Goal: Book appointment/travel/reservation

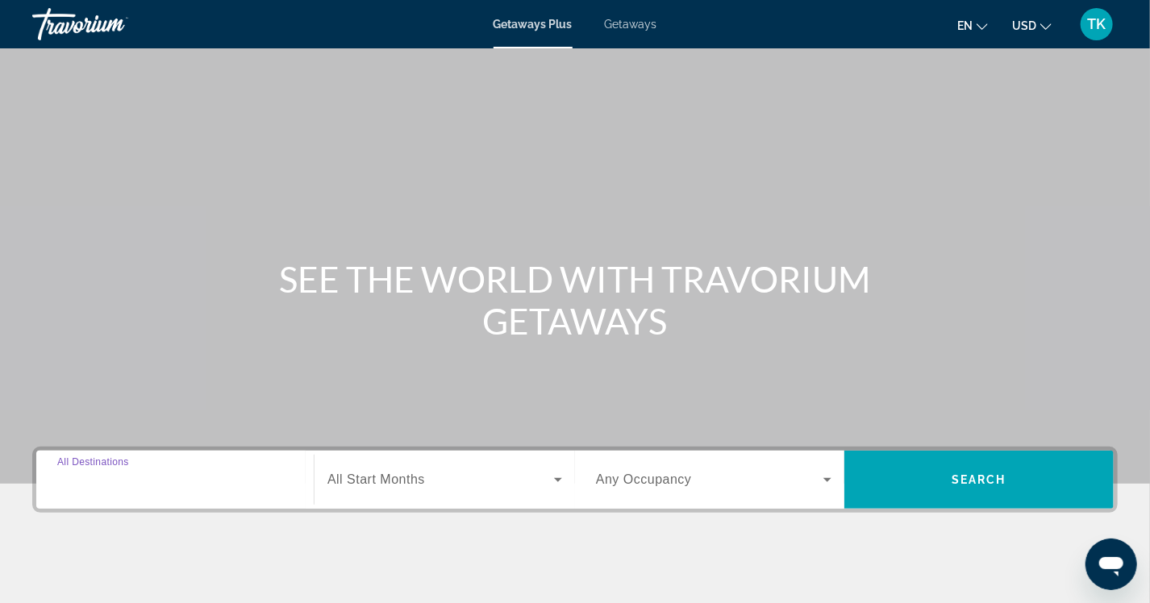
click at [169, 482] on input "Destination All Destinations" at bounding box center [175, 480] width 236 height 19
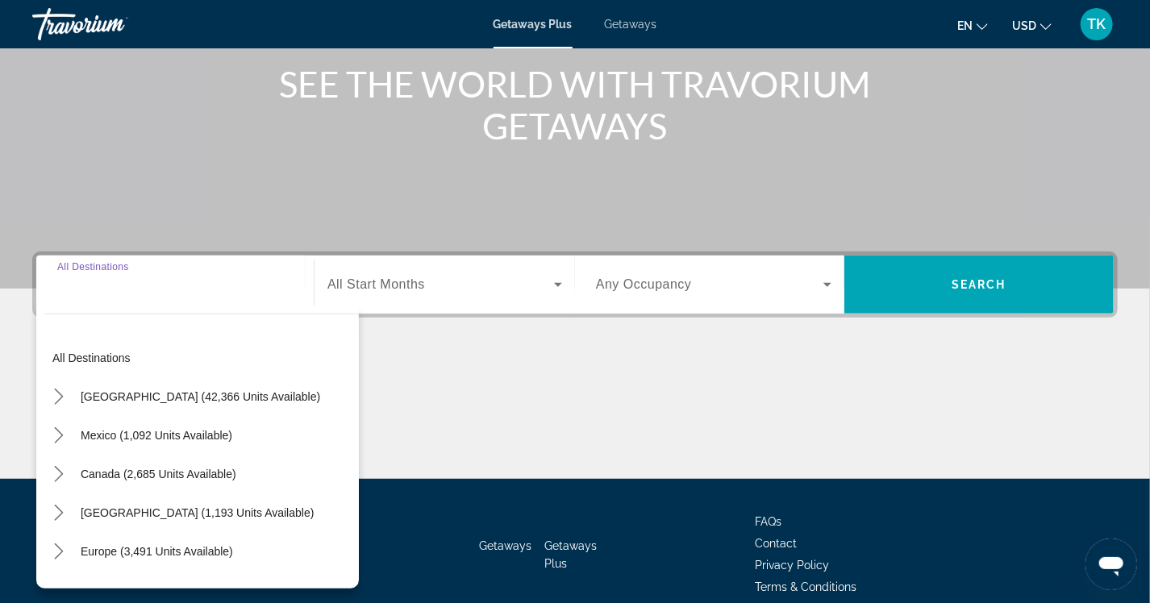
scroll to position [268, 0]
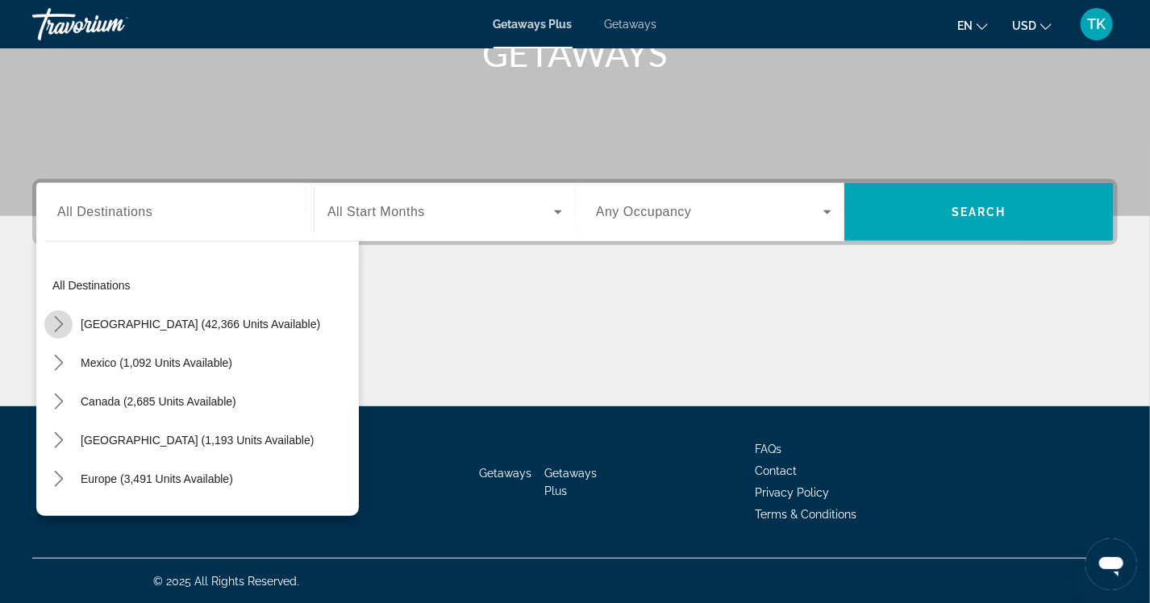
click at [61, 324] on icon "Toggle United States (42,366 units available) submenu" at bounding box center [58, 324] width 9 height 16
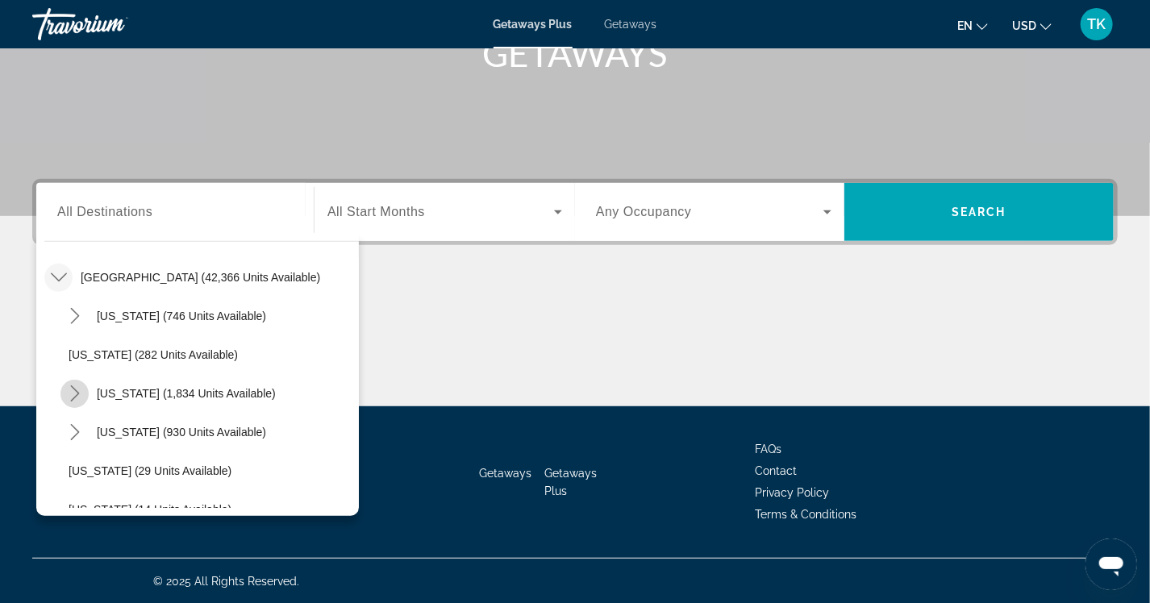
click at [77, 397] on icon "Toggle California (1,834 units available) submenu" at bounding box center [75, 394] width 16 height 16
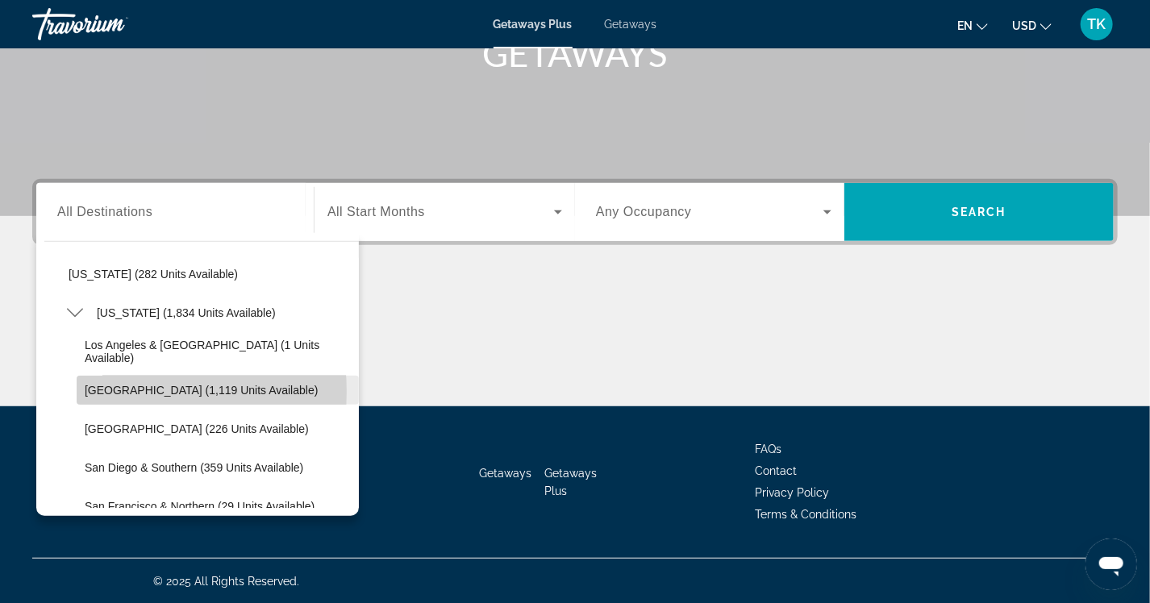
click at [122, 390] on span "[GEOGRAPHIC_DATA] (1,119 units available)" at bounding box center [201, 390] width 233 height 13
type input "**********"
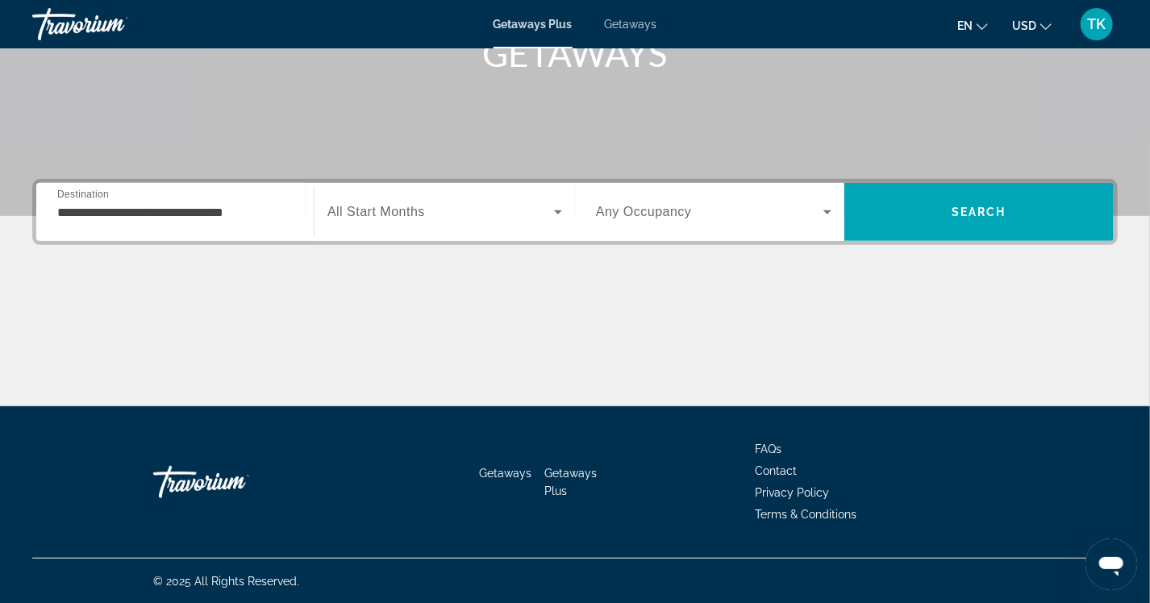
click at [425, 218] on span "All Start Months" at bounding box center [376, 212] width 98 height 14
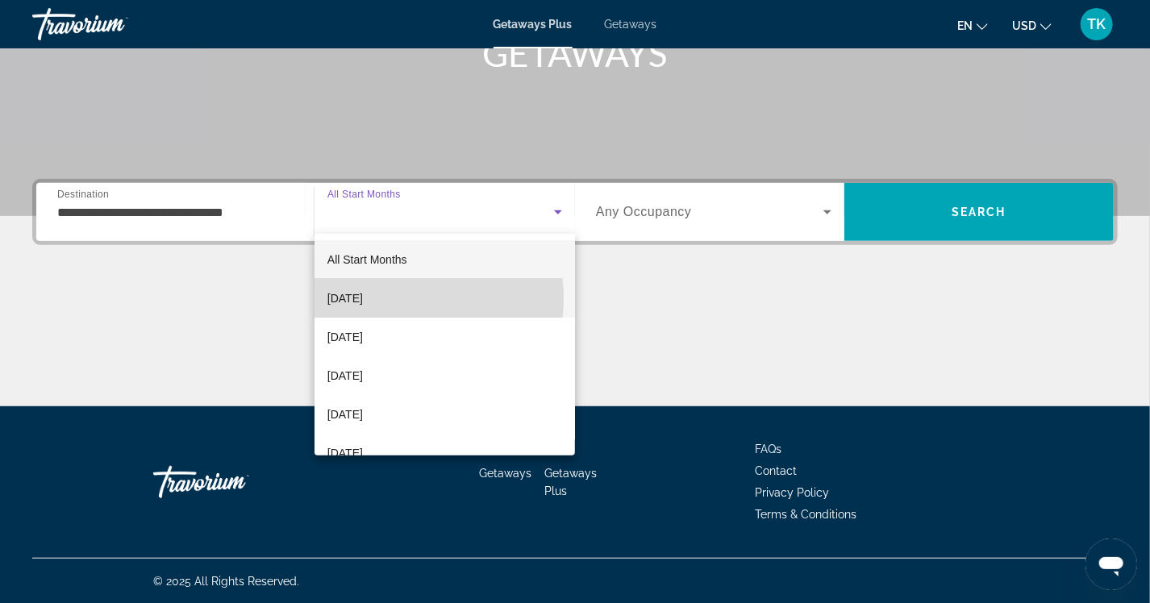
click at [398, 298] on mat-option "[DATE]" at bounding box center [445, 298] width 261 height 39
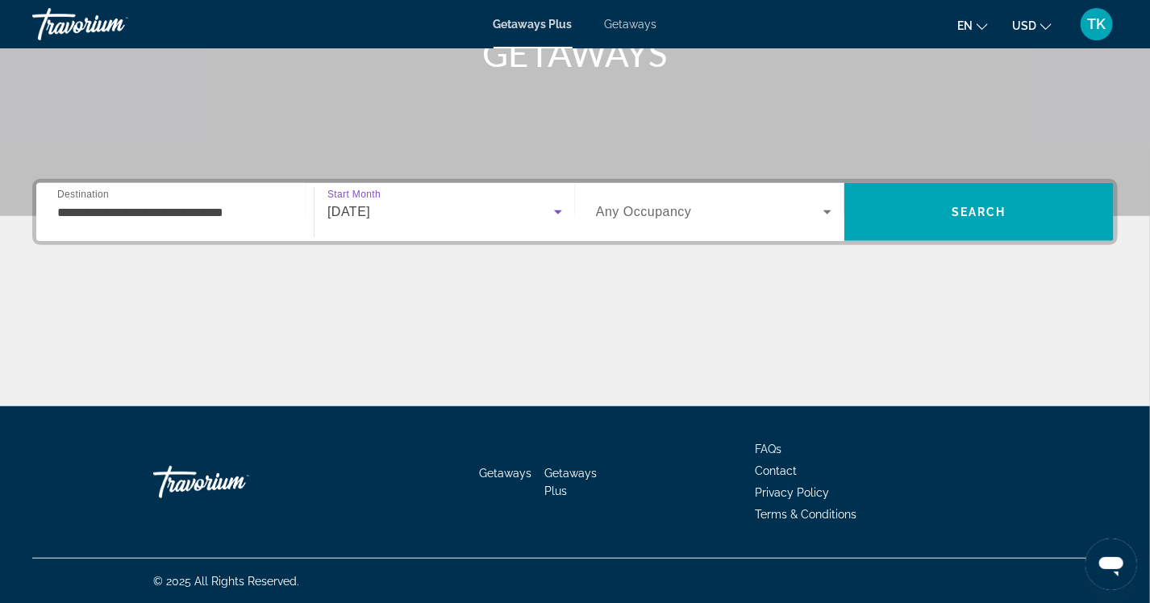
click at [706, 213] on span "Search widget" at bounding box center [709, 211] width 227 height 19
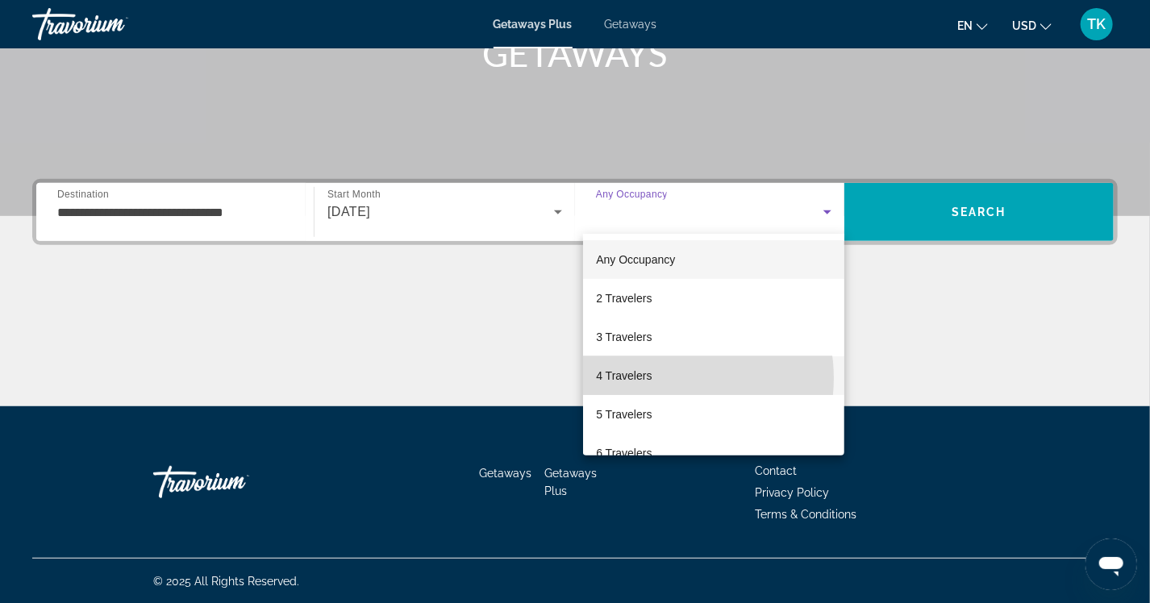
click at [659, 378] on mat-option "4 Travelers" at bounding box center [713, 375] width 261 height 39
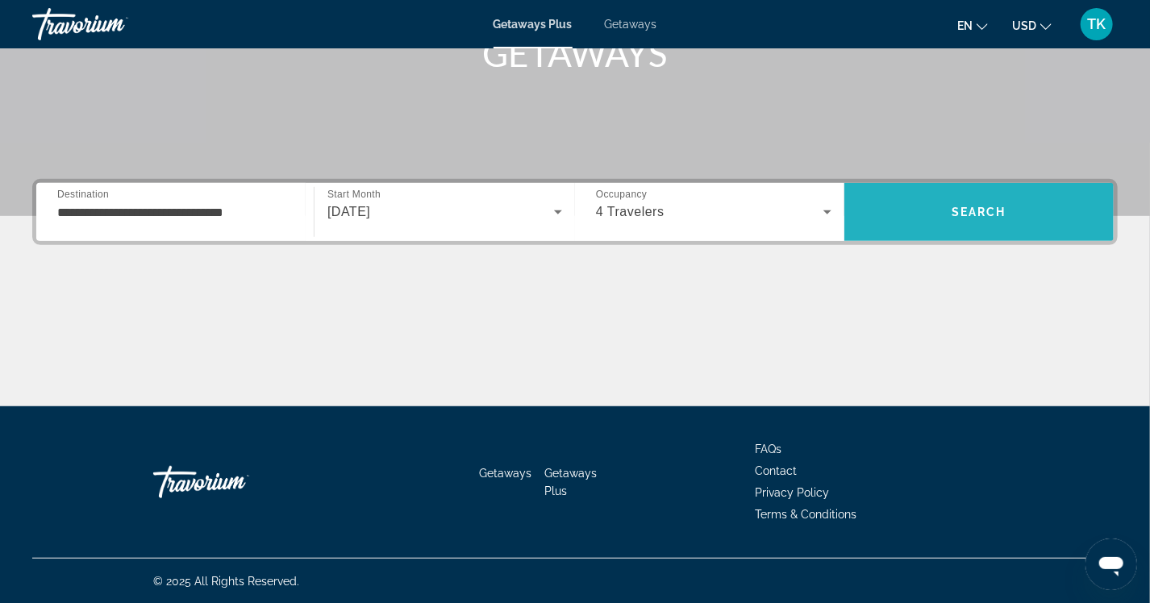
click at [973, 215] on span "Search" at bounding box center [979, 212] width 55 height 13
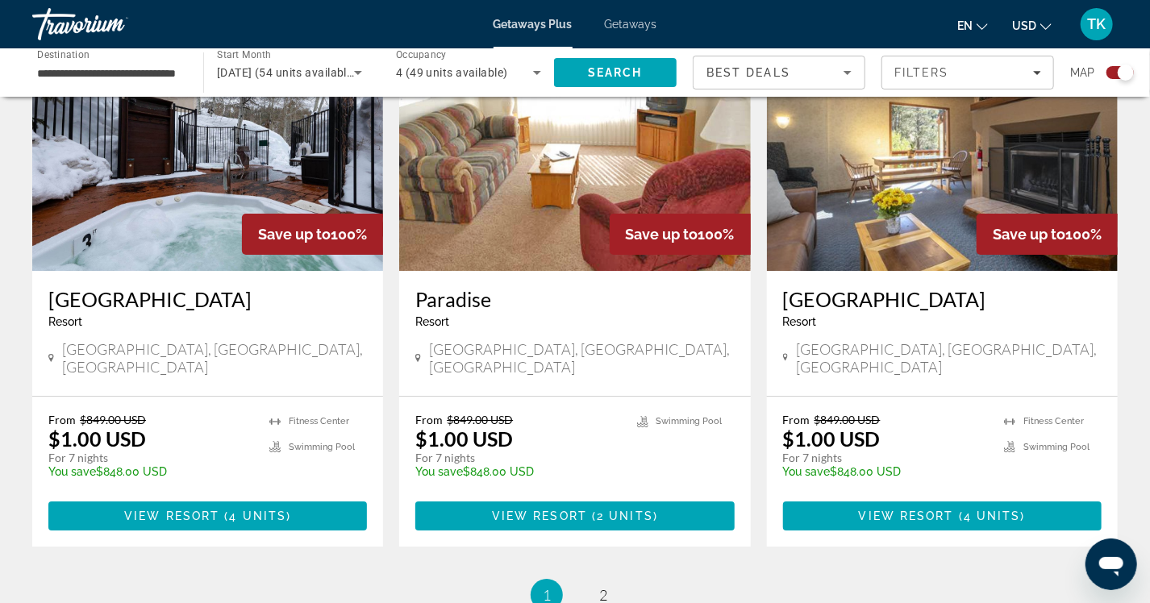
scroll to position [2231, 0]
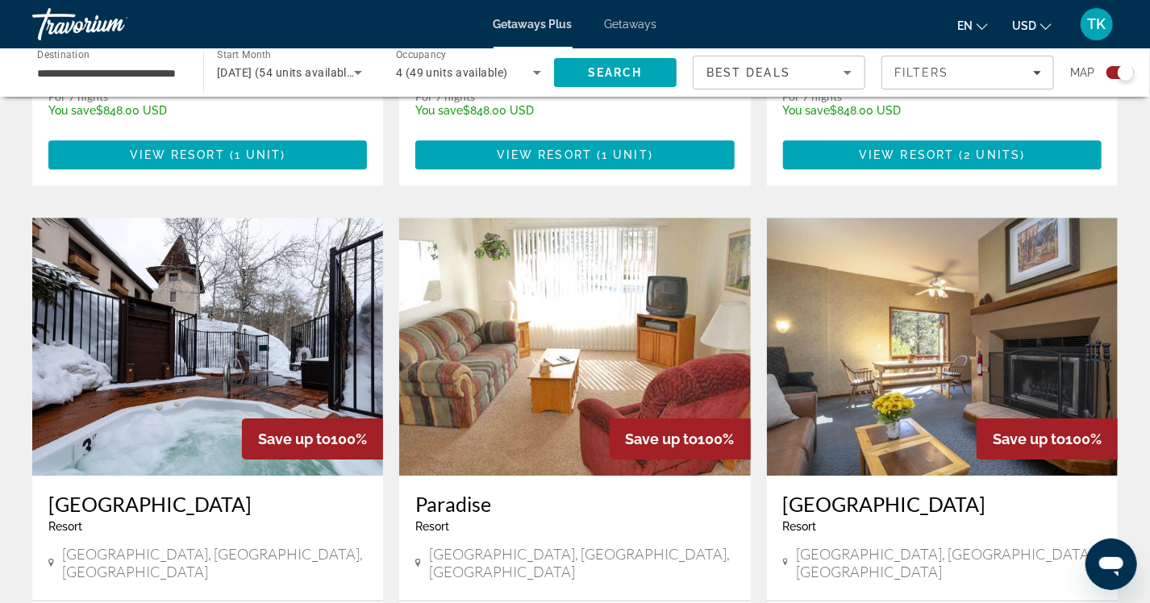
click at [924, 218] on img "Main content" at bounding box center [942, 347] width 351 height 258
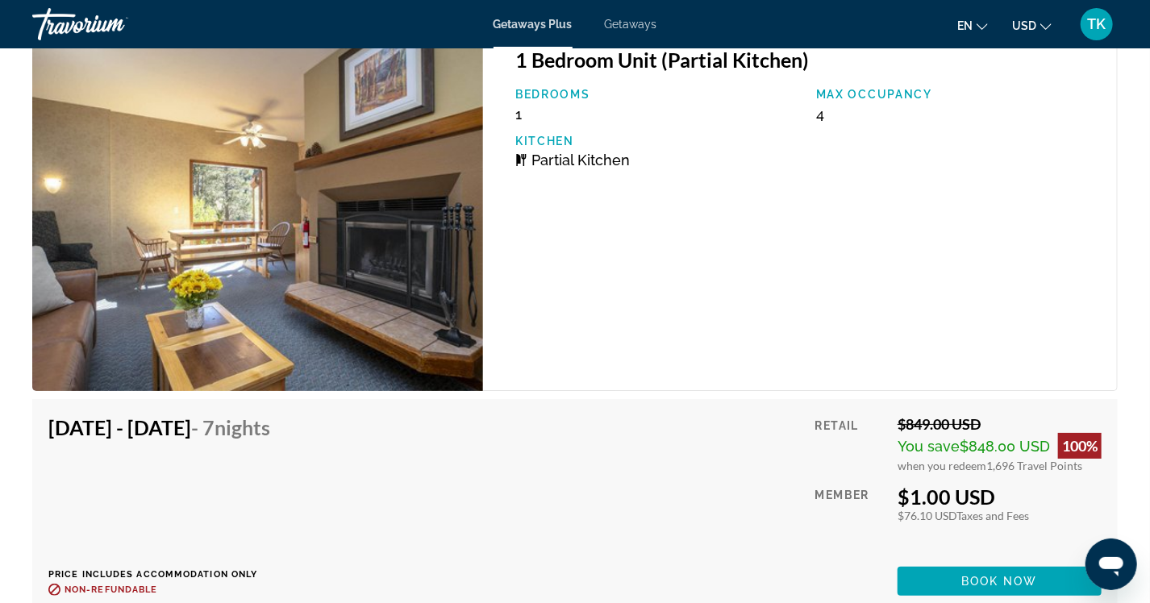
scroll to position [2581, 0]
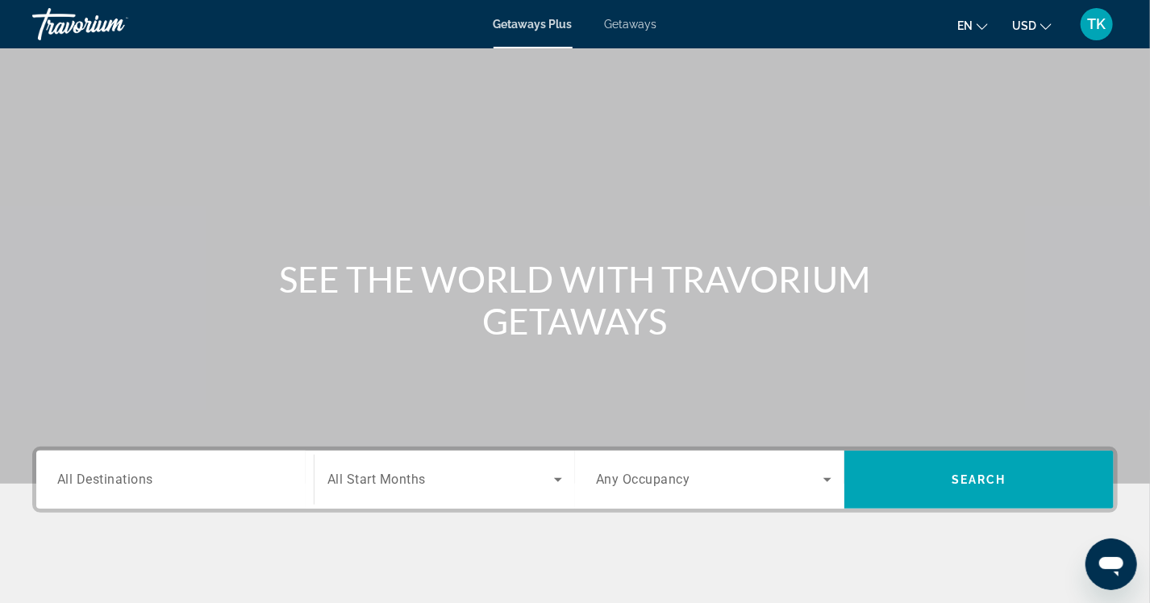
click at [93, 480] on span "All Destinations" at bounding box center [105, 479] width 96 height 15
click at [93, 480] on input "Destination All Destinations" at bounding box center [175, 480] width 236 height 19
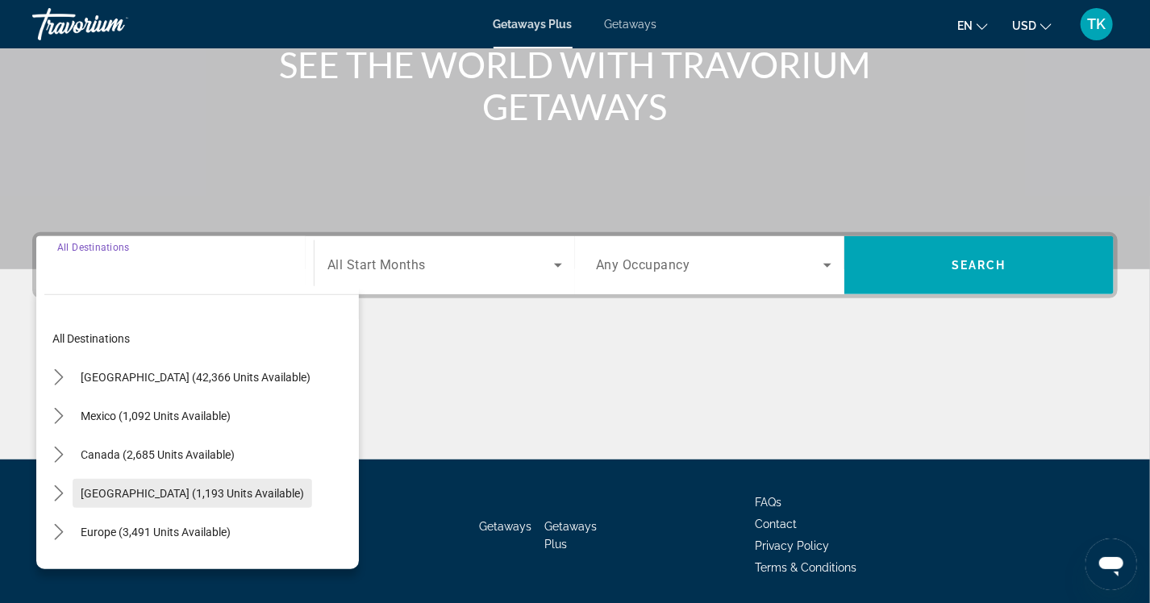
scroll to position [268, 0]
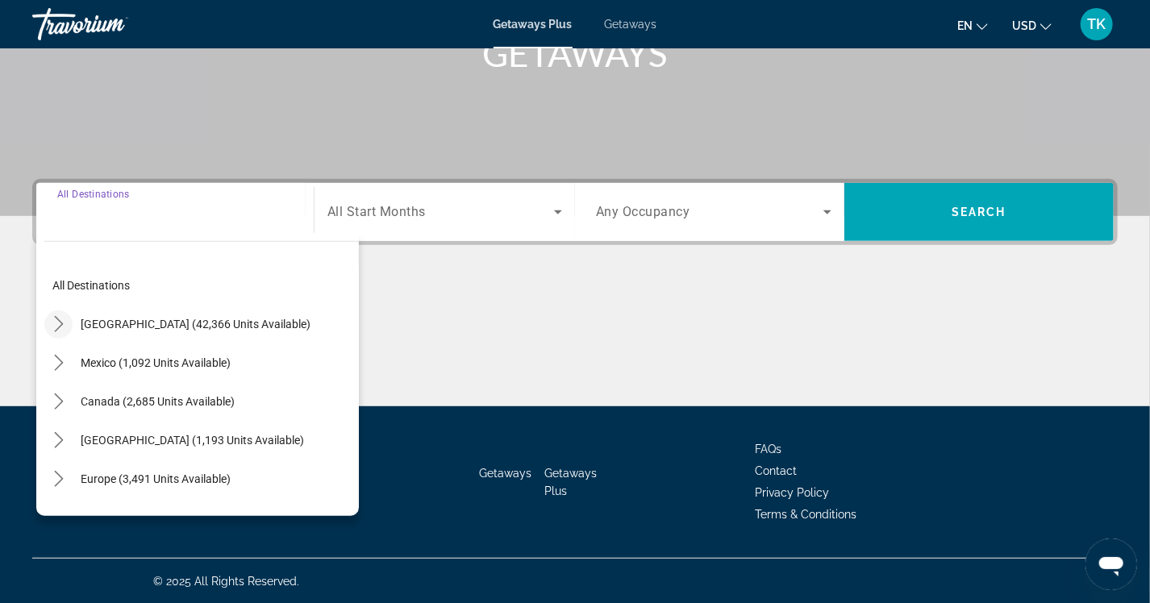
click at [61, 325] on icon "Toggle United States (42,366 units available) submenu" at bounding box center [59, 324] width 16 height 16
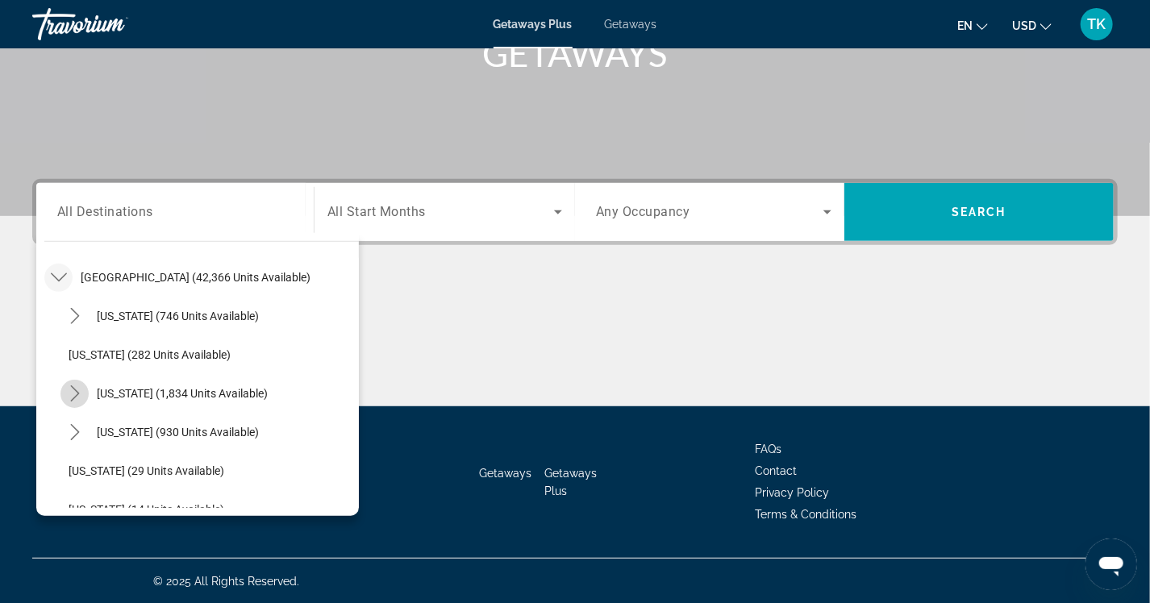
click at [71, 393] on icon "Toggle California (1,834 units available) submenu" at bounding box center [75, 394] width 16 height 16
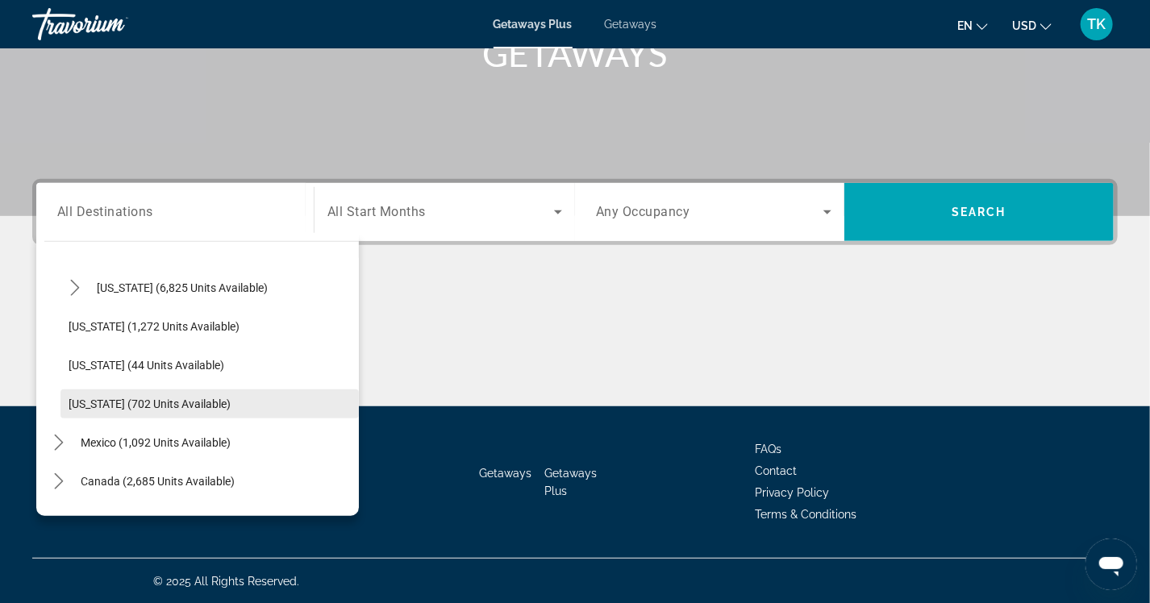
scroll to position [1741, 0]
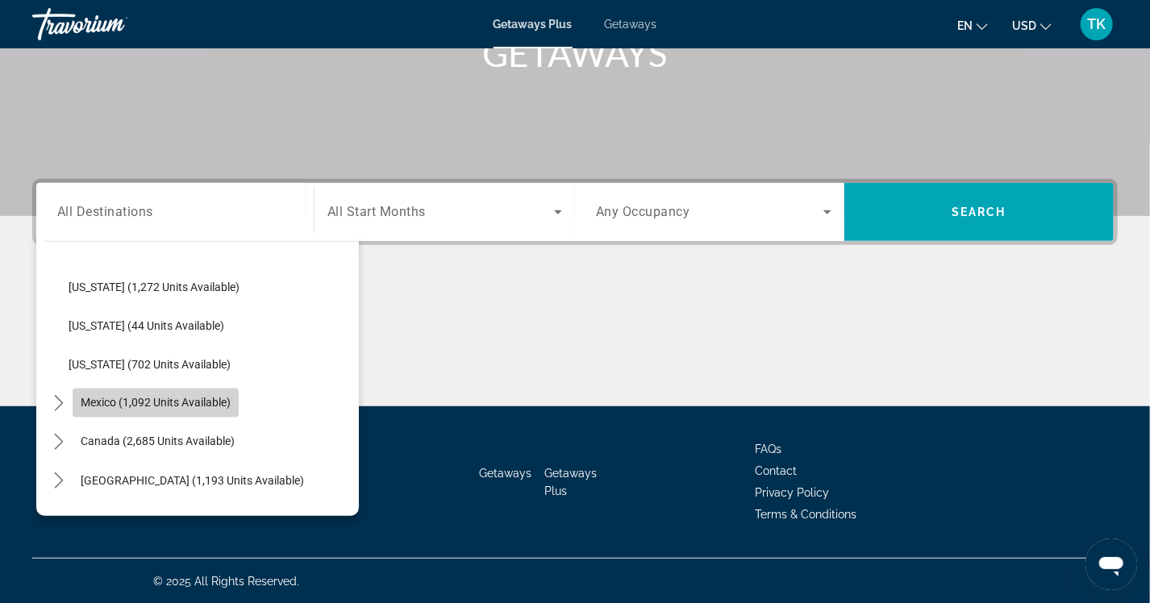
click at [115, 394] on span "Select destination: Mexico (1,092 units available)" at bounding box center [156, 403] width 166 height 39
type input "**********"
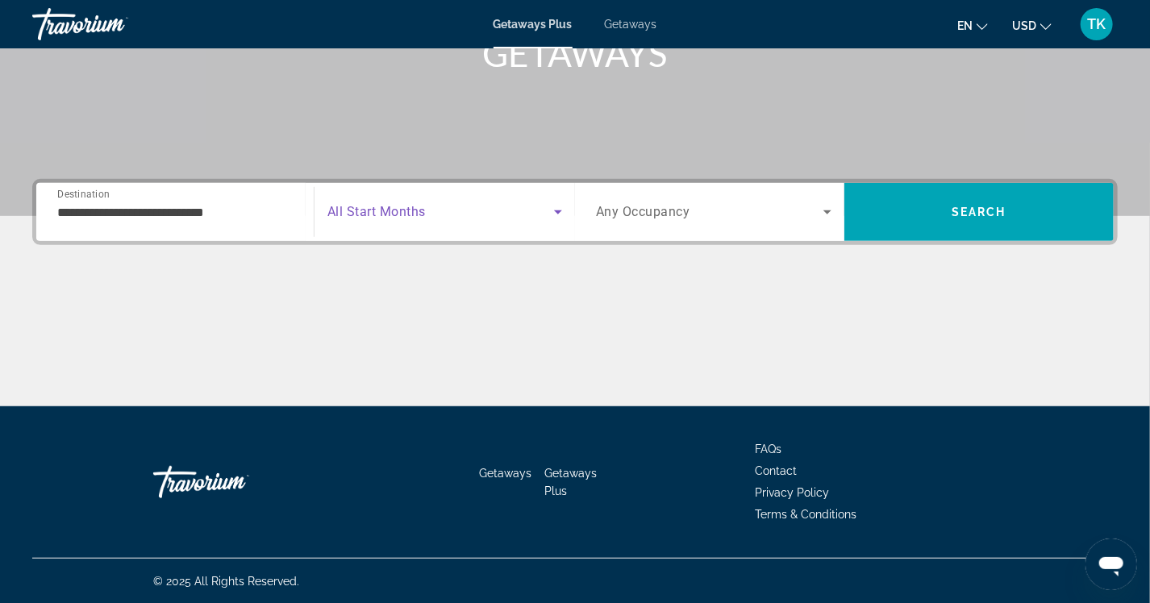
click at [562, 209] on icon "Search widget" at bounding box center [557, 211] width 19 height 19
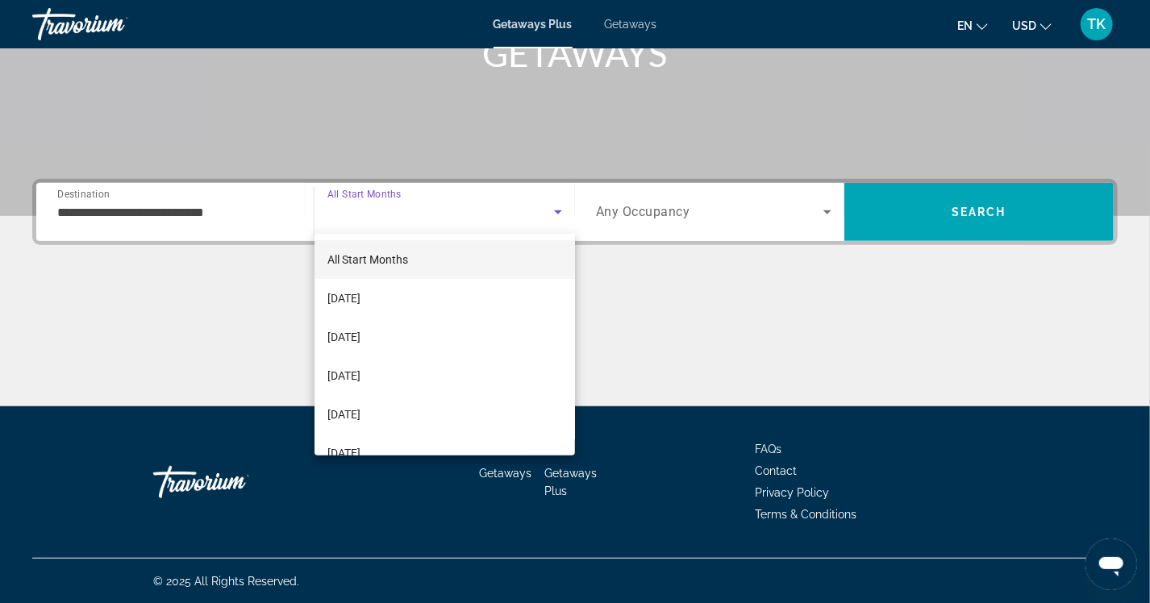
drag, startPoint x: 636, startPoint y: 326, endPoint x: 694, endPoint y: 275, distance: 77.8
click at [638, 323] on div at bounding box center [575, 301] width 1150 height 603
